Goal: Download file/media

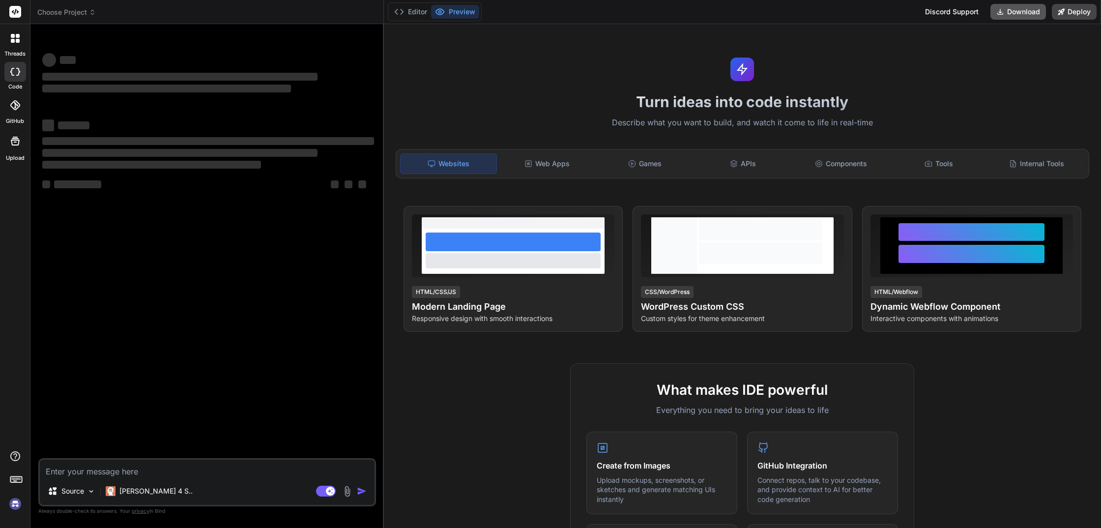
click at [1007, 10] on button "Download" at bounding box center [1018, 12] width 56 height 16
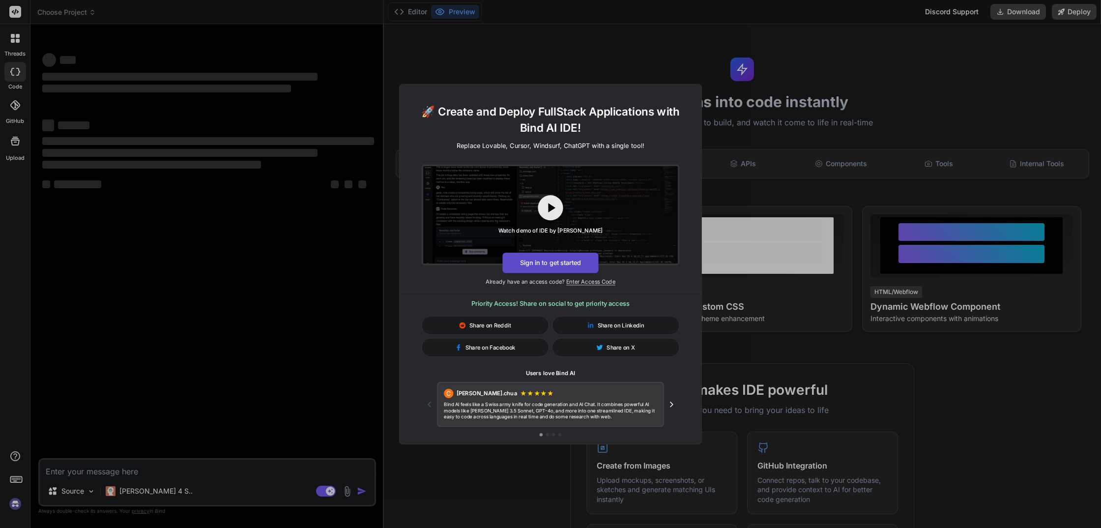
click at [536, 261] on button "Sign in to get started" at bounding box center [550, 262] width 96 height 21
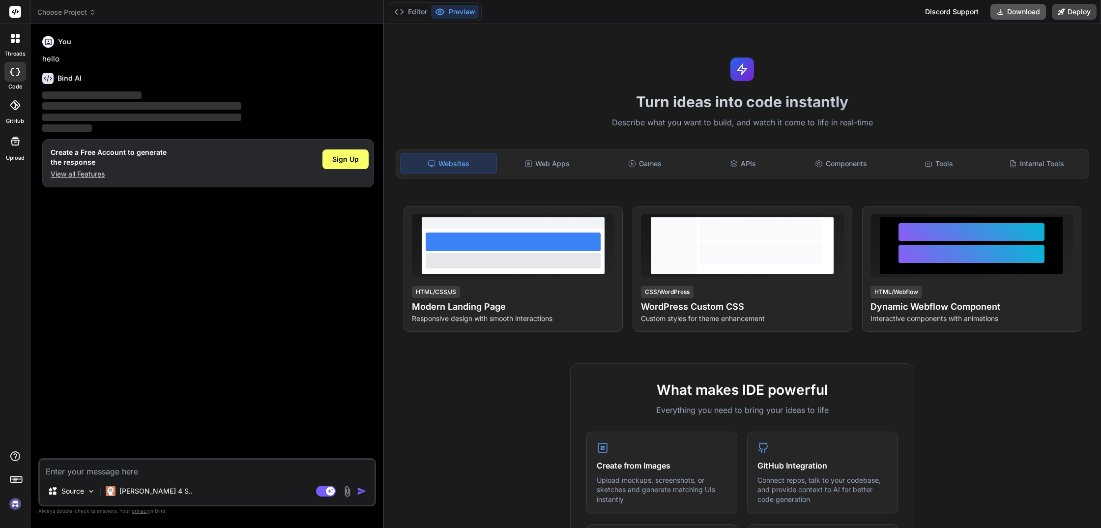
click at [1023, 10] on button "Download" at bounding box center [1018, 12] width 56 height 16
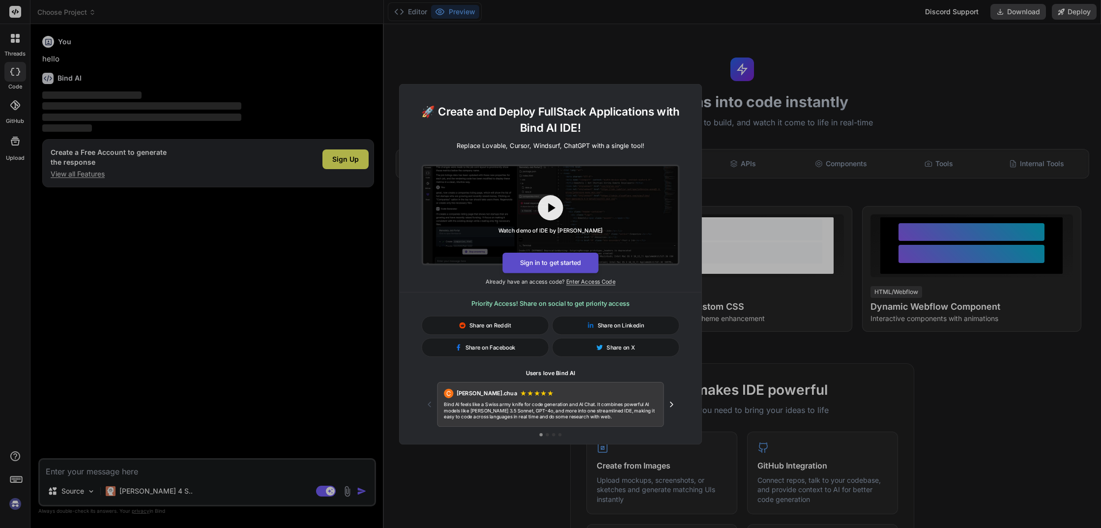
click at [541, 262] on button "Sign in to get started" at bounding box center [550, 262] width 96 height 21
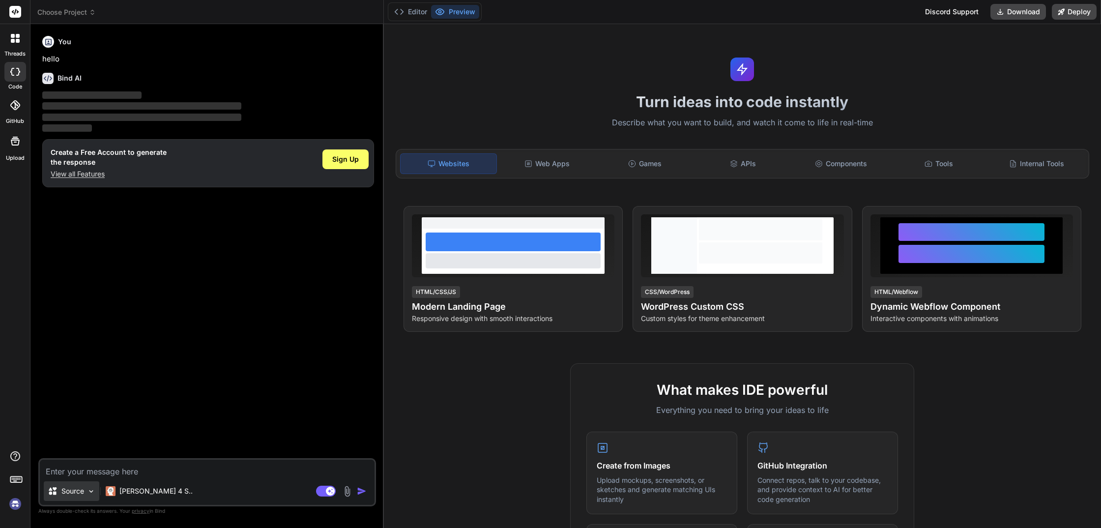
click at [85, 491] on div "Source" at bounding box center [72, 491] width 56 height 20
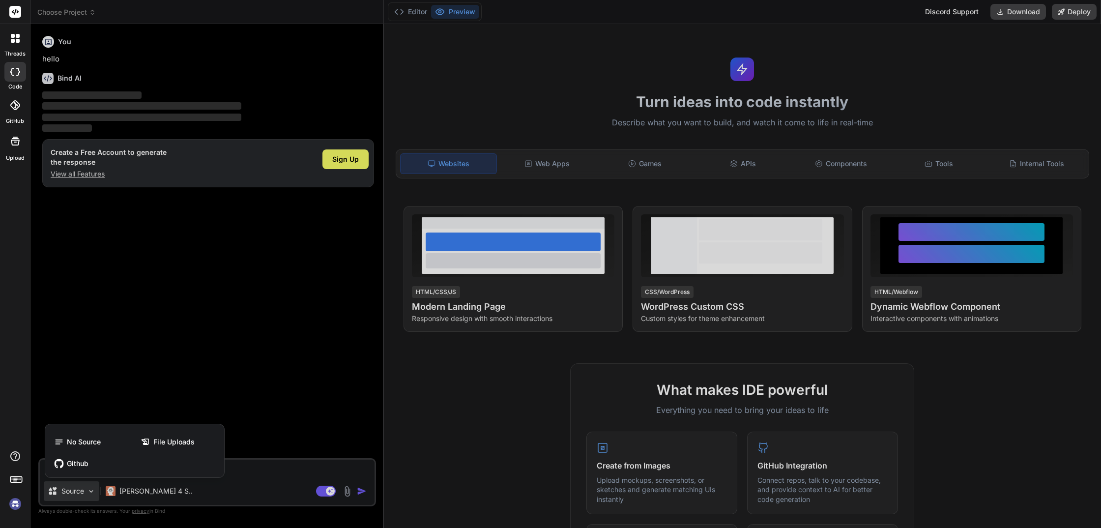
click at [258, 332] on div at bounding box center [550, 264] width 1101 height 528
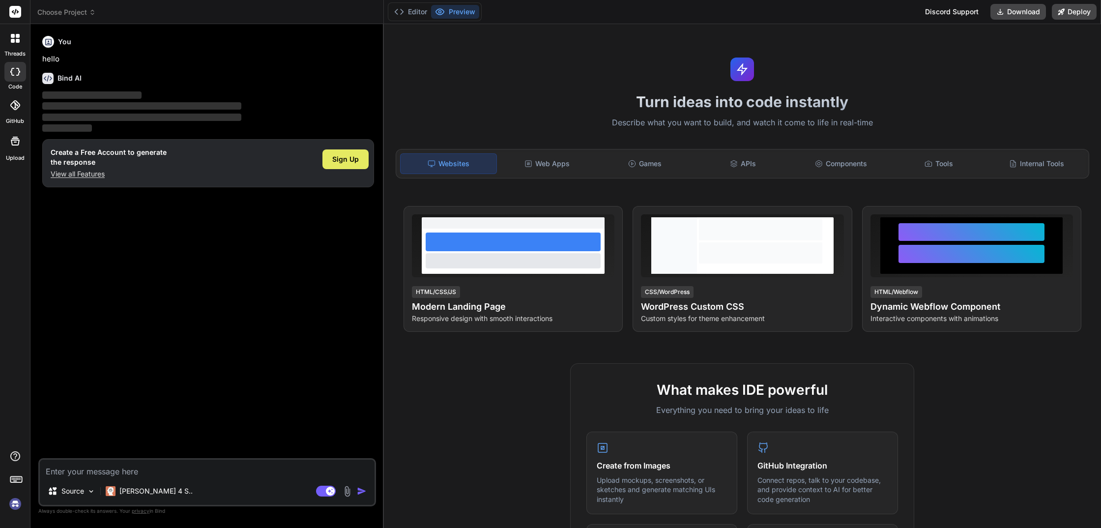
click at [350, 159] on span "Sign Up" at bounding box center [345, 159] width 27 height 10
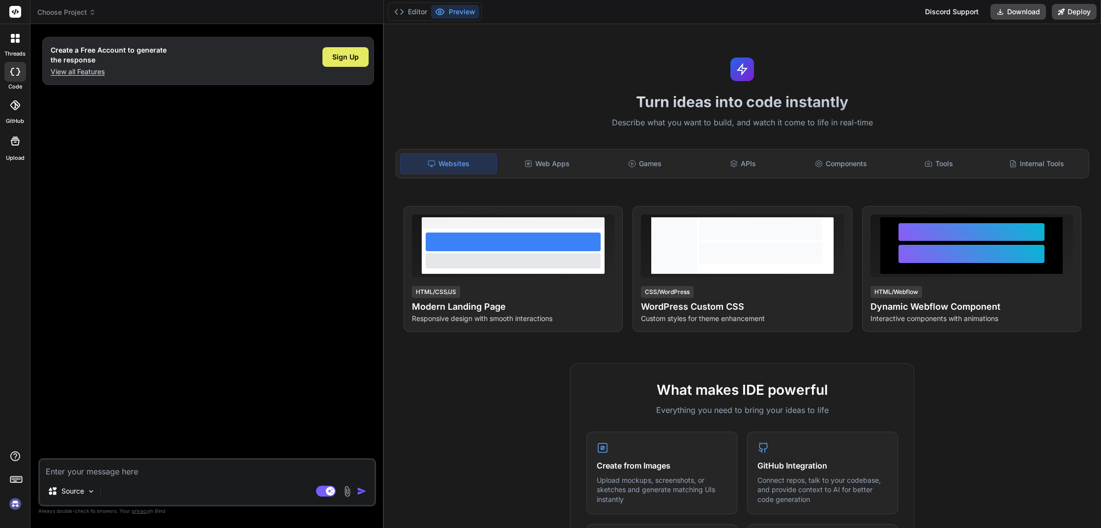
type textarea "x"
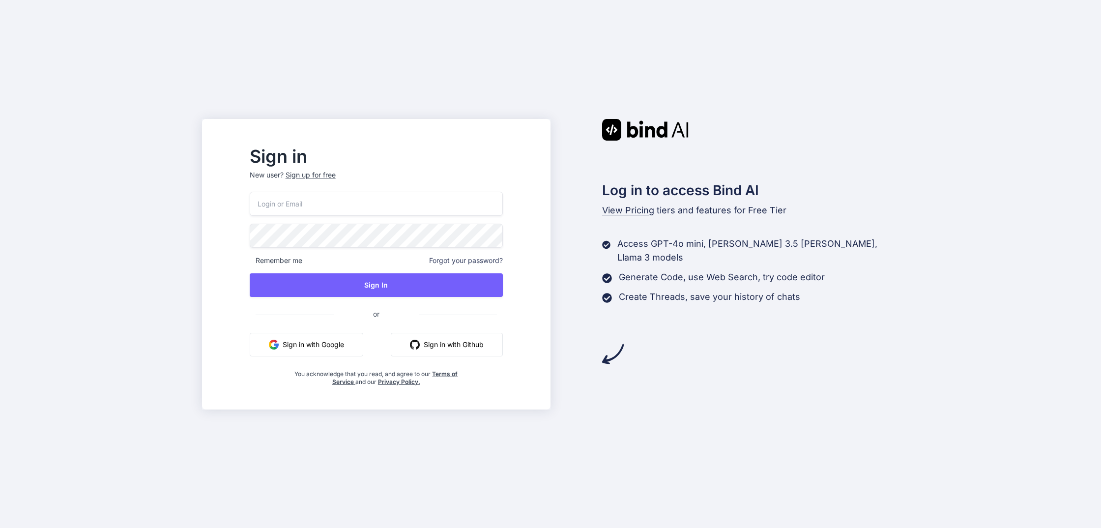
click at [359, 345] on button "Sign in with Google" at bounding box center [306, 345] width 113 height 24
click at [356, 346] on button "Sign in with Google" at bounding box center [306, 345] width 113 height 24
click at [314, 345] on button "Sign in with Google" at bounding box center [306, 345] width 113 height 24
